Goal: Information Seeking & Learning: Compare options

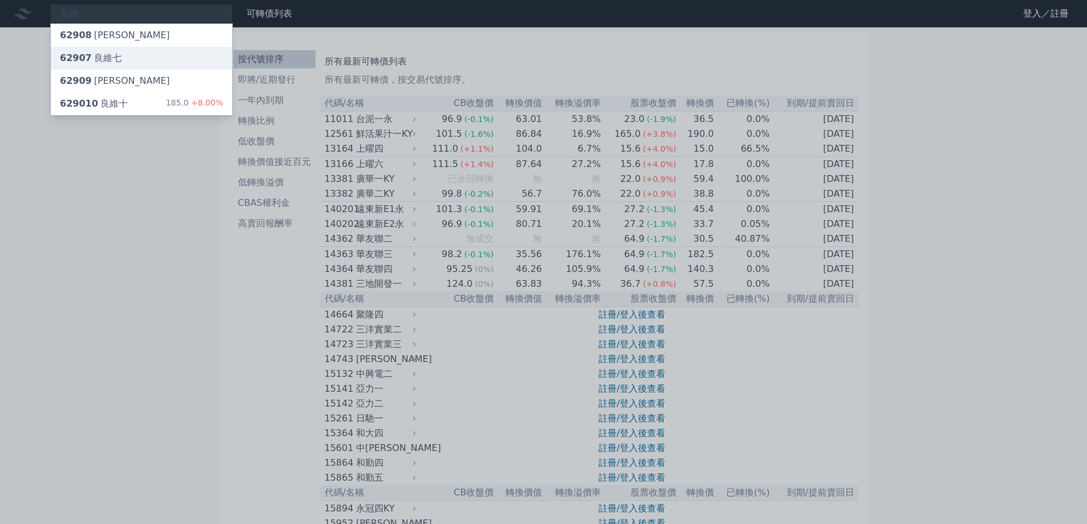
type input "良維"
click at [168, 50] on div "62907 [PERSON_NAME]" at bounding box center [141, 58] width 181 height 23
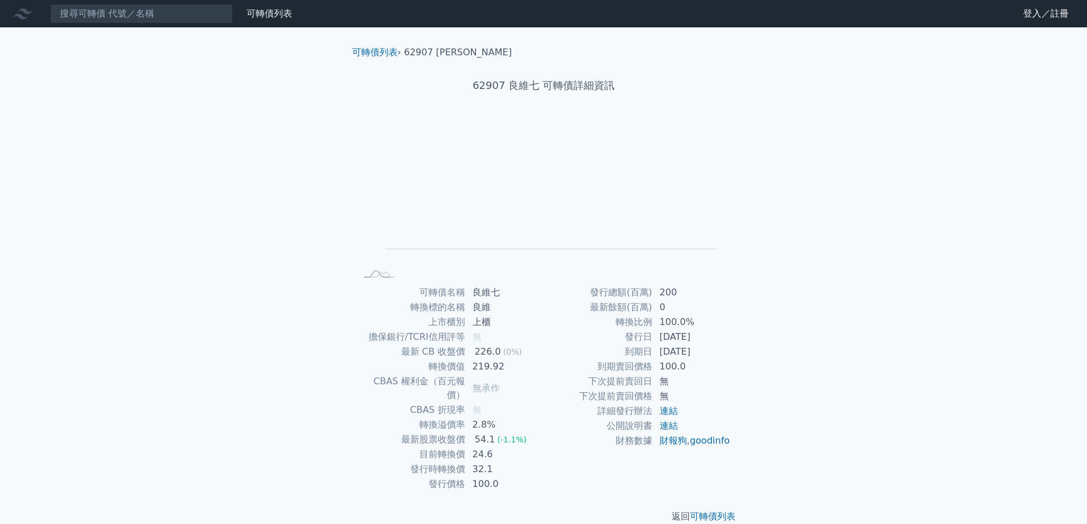
click at [127, 42] on div "可轉債列表 財務數據 可轉債列表 財務數據 登入／註冊 登入／註冊 可轉債列表 › 62907 良維七 62907 良維七 可轉債詳細資訊 Zoom Out …" at bounding box center [543, 271] width 1087 height 542
click at [101, 22] on input at bounding box center [141, 13] width 183 height 19
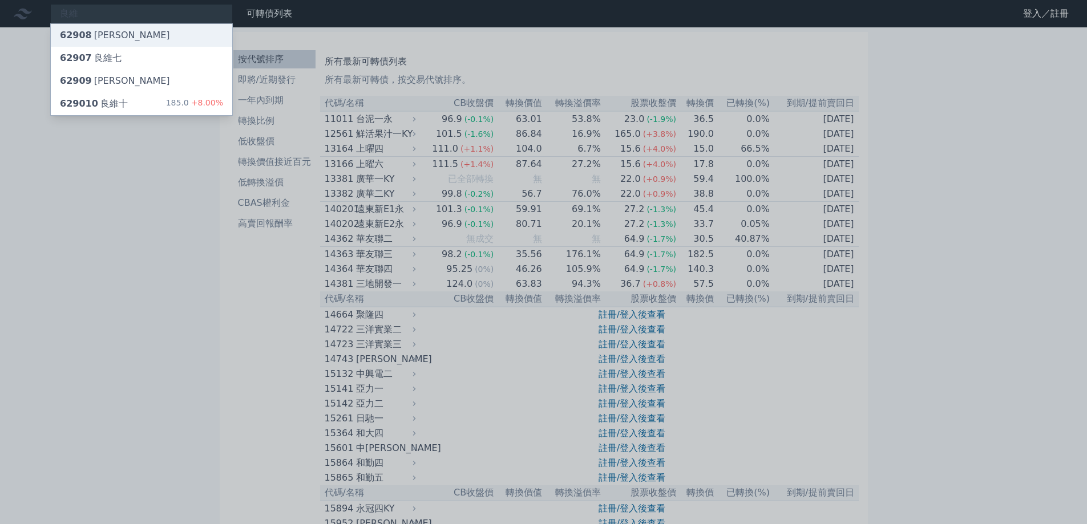
click at [119, 37] on div "62908 [PERSON_NAME]" at bounding box center [141, 35] width 181 height 23
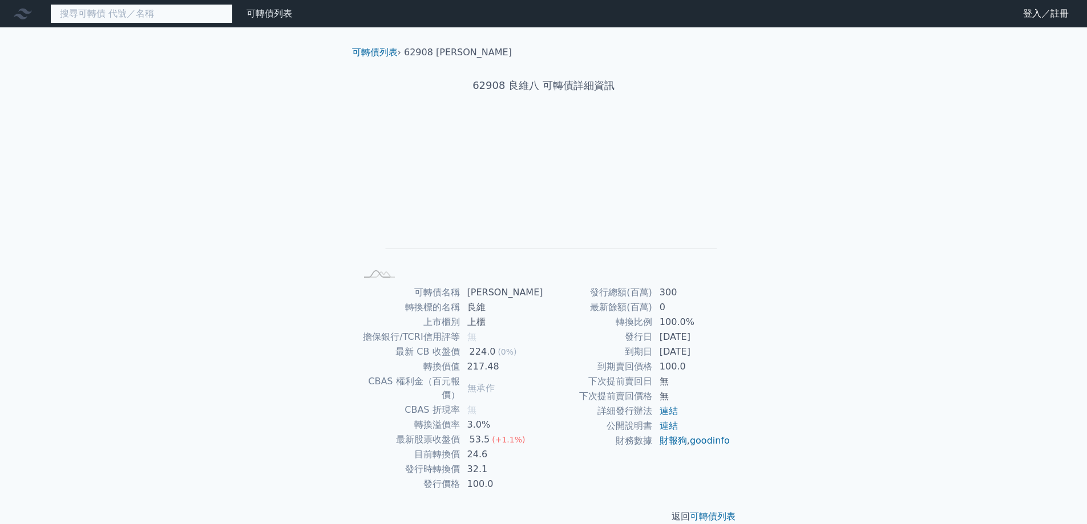
click at [72, 15] on input at bounding box center [141, 13] width 183 height 19
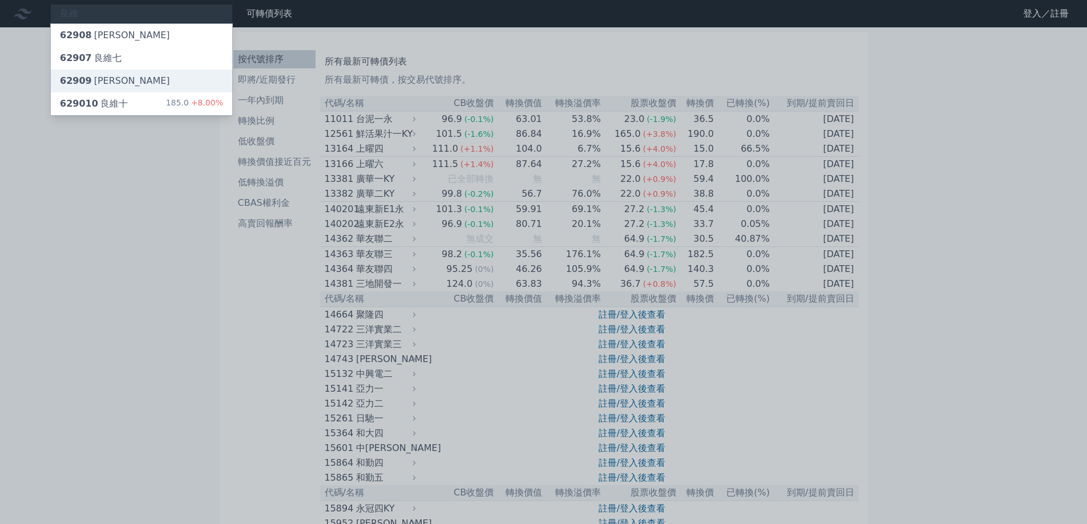
click at [115, 80] on div "62909 [PERSON_NAME]" at bounding box center [115, 81] width 110 height 14
